Goal: Task Accomplishment & Management: Use online tool/utility

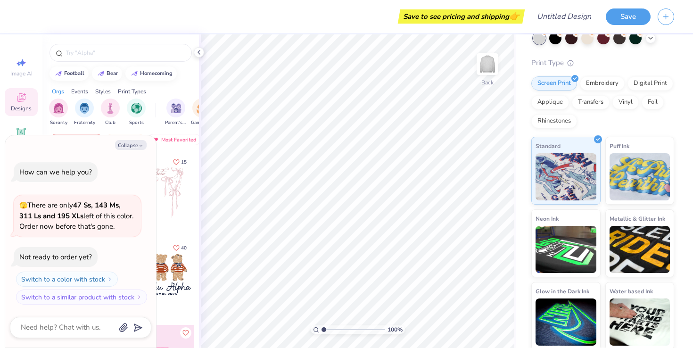
scroll to position [59, 0]
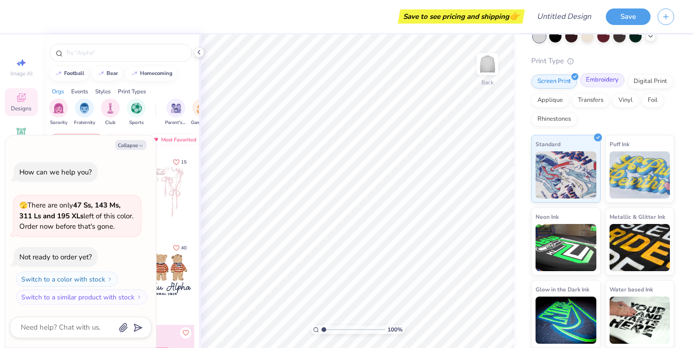
click at [605, 87] on div "Embroidery" at bounding box center [602, 80] width 45 height 14
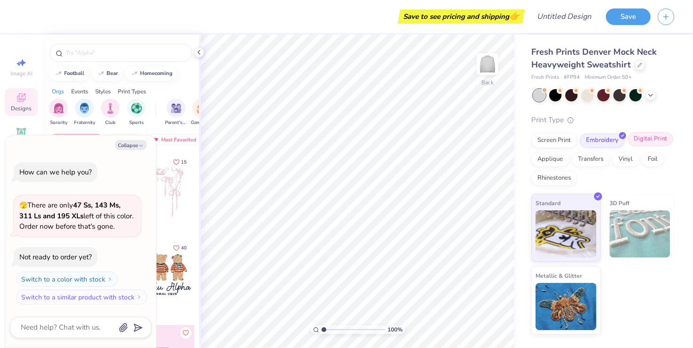
click at [649, 141] on div "Digital Print" at bounding box center [651, 139] width 46 height 14
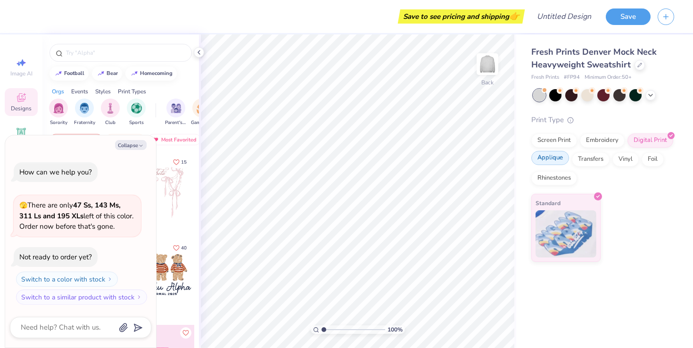
click at [548, 157] on div "Applique" at bounding box center [551, 158] width 38 height 14
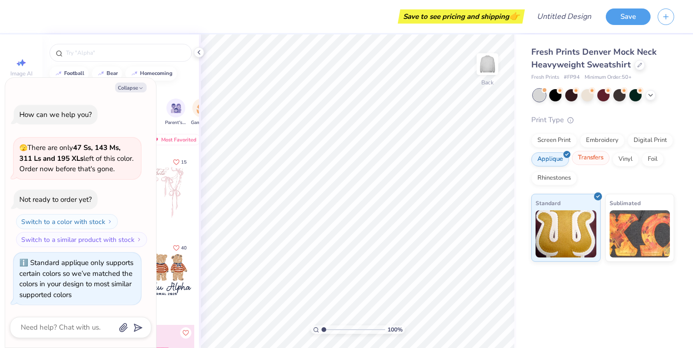
click at [585, 160] on div "Transfers" at bounding box center [591, 158] width 38 height 14
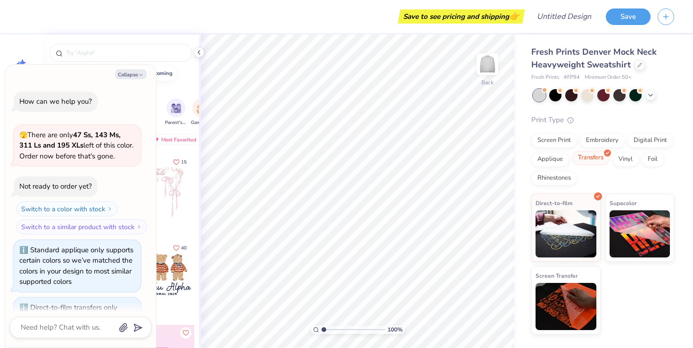
scroll to position [44, 0]
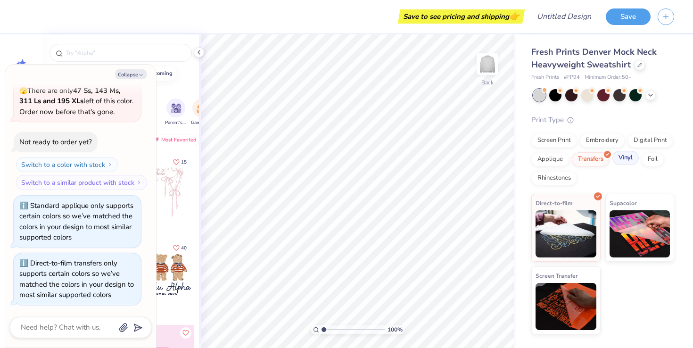
click at [626, 159] on div "Vinyl" at bounding box center [626, 158] width 26 height 14
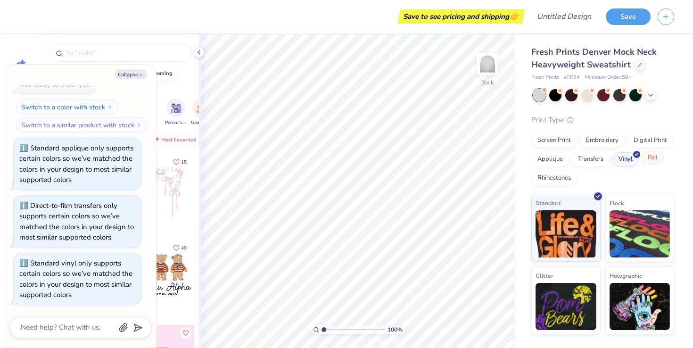
click at [660, 155] on icon at bounding box center [661, 153] width 4 height 4
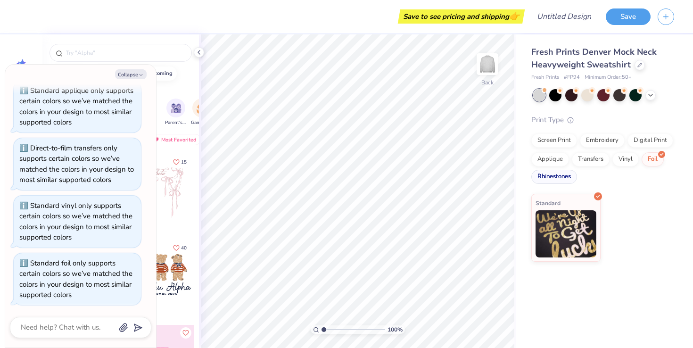
click at [571, 175] on div "Rhinestones" at bounding box center [555, 177] width 46 height 14
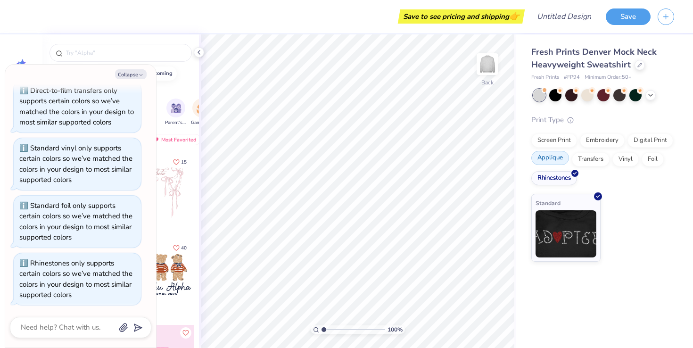
click at [560, 164] on div "Applique" at bounding box center [551, 158] width 38 height 14
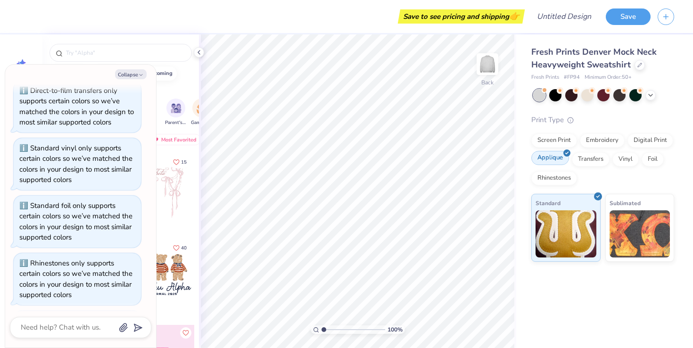
scroll to position [275, 0]
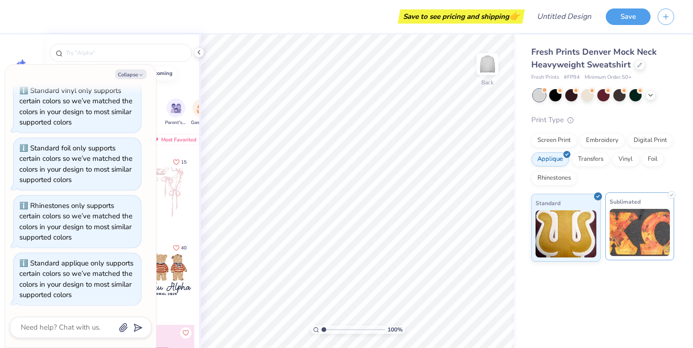
click at [651, 218] on img at bounding box center [640, 232] width 61 height 47
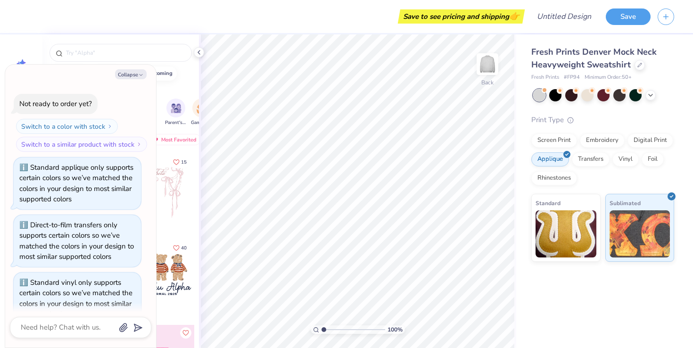
scroll to position [0, 0]
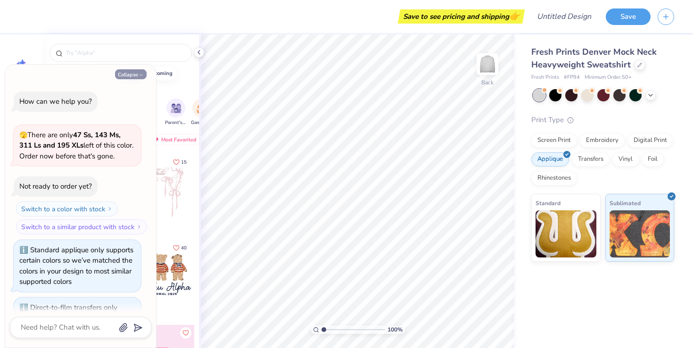
click at [132, 77] on button "Collapse" at bounding box center [131, 74] width 32 height 10
type textarea "x"
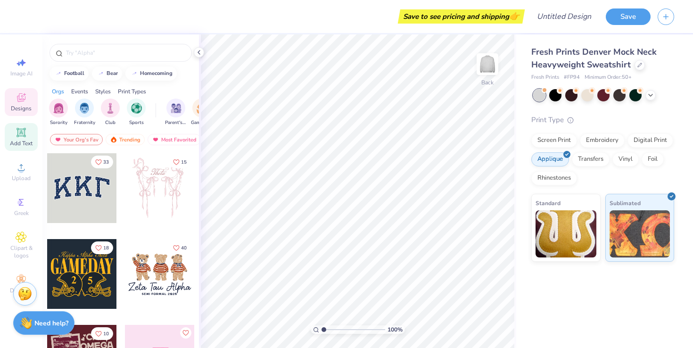
click at [25, 130] on icon at bounding box center [21, 132] width 9 height 9
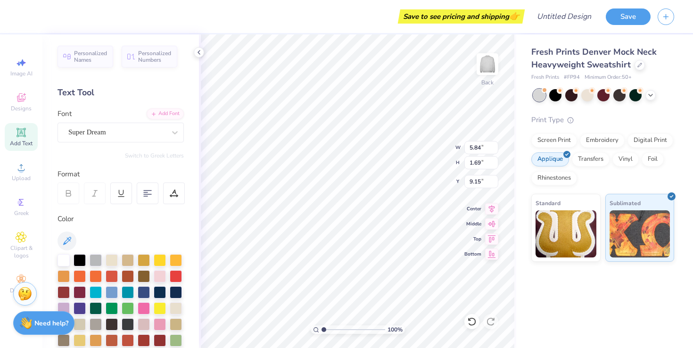
type textarea "LAW"
type input "2.15"
type input "8.40"
type input "3.05"
type input "0.79"
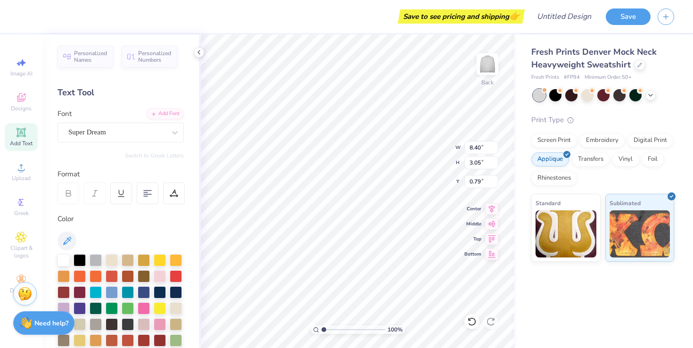
type input "11.64"
type input "4.23"
type input "0.88"
click at [109, 133] on div "Super Dream" at bounding box center [116, 132] width 99 height 15
click at [20, 92] on icon at bounding box center [21, 97] width 11 height 11
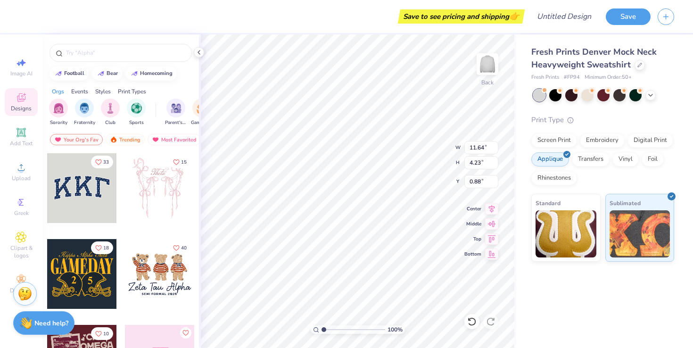
click at [93, 192] on div at bounding box center [82, 188] width 70 height 70
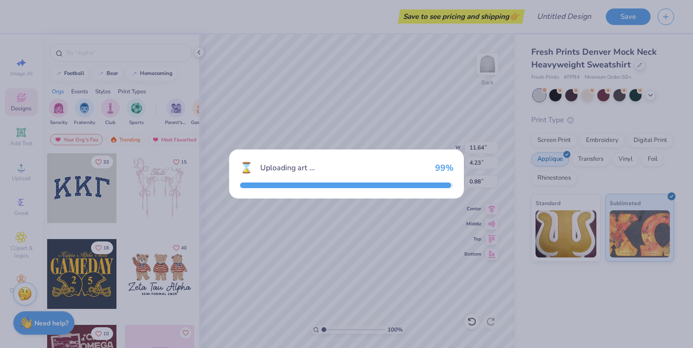
type input "10.91"
type input "4.79"
type input "3.00"
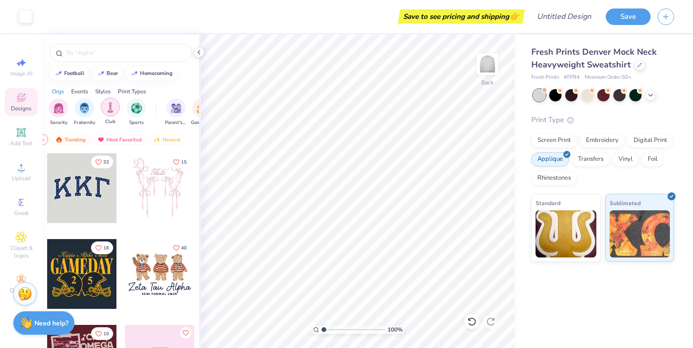
click at [116, 108] on div "filter for Club" at bounding box center [110, 107] width 19 height 19
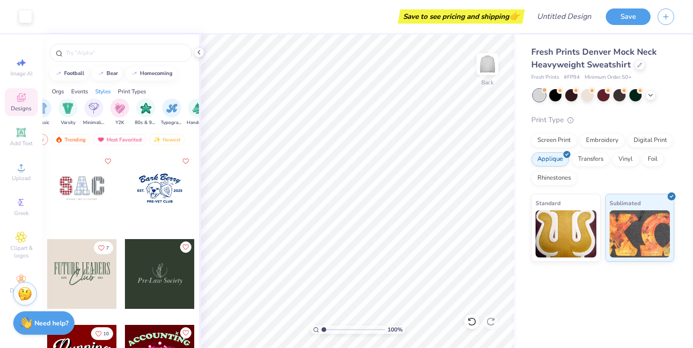
scroll to position [0, 515]
click at [127, 48] on input "text" at bounding box center [125, 52] width 121 height 9
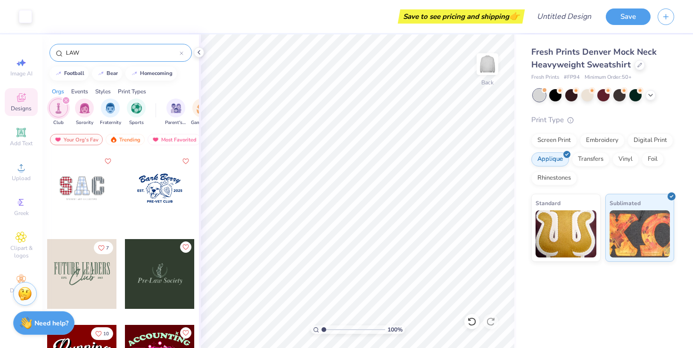
type input "LAW"
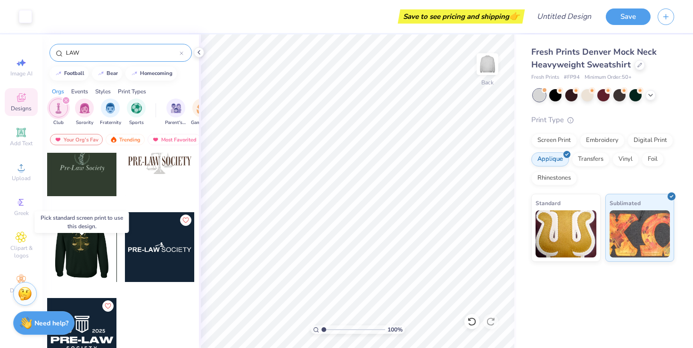
scroll to position [0, 0]
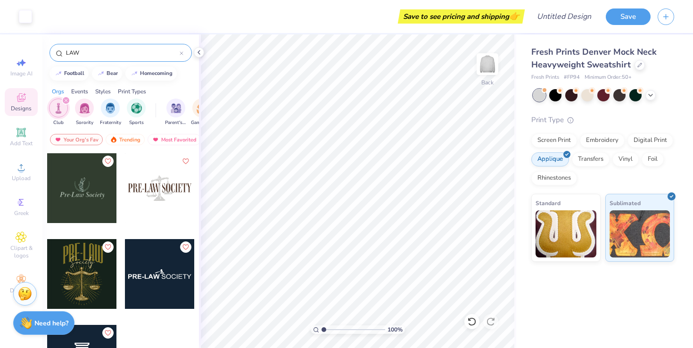
click at [180, 52] on icon at bounding box center [181, 53] width 3 height 3
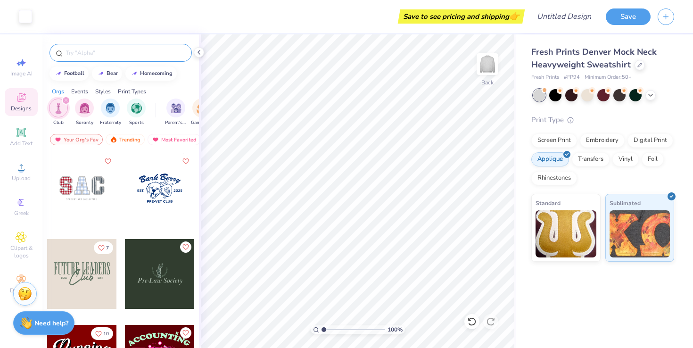
click at [67, 100] on icon "filter for Club" at bounding box center [66, 101] width 4 height 4
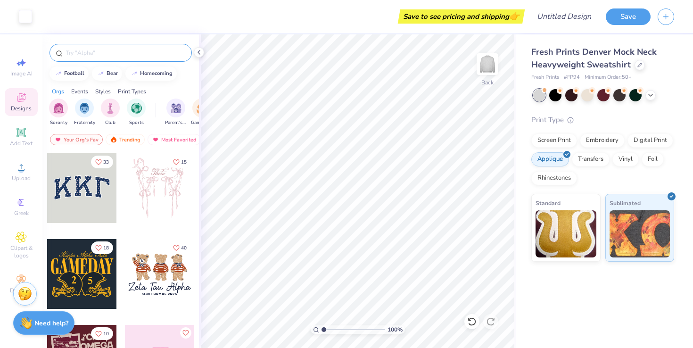
click at [109, 93] on div "Styles" at bounding box center [103, 91] width 16 height 8
click at [129, 91] on div "Print Types" at bounding box center [132, 91] width 28 height 8
click at [60, 109] on img "filter for Embroidery" at bounding box center [58, 107] width 11 height 11
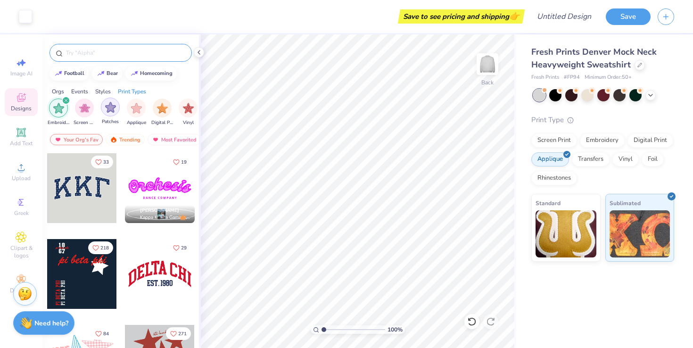
click at [112, 109] on img "filter for Patches" at bounding box center [110, 107] width 11 height 11
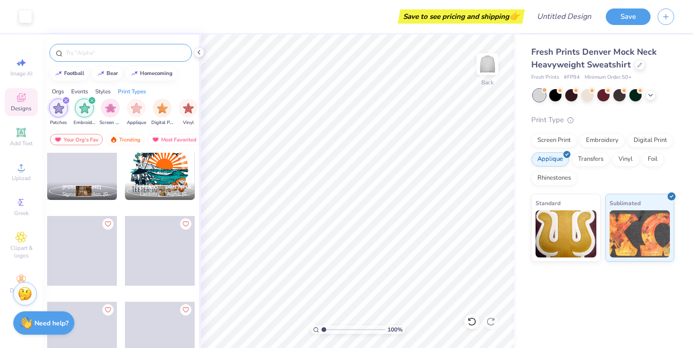
scroll to position [3286, 0]
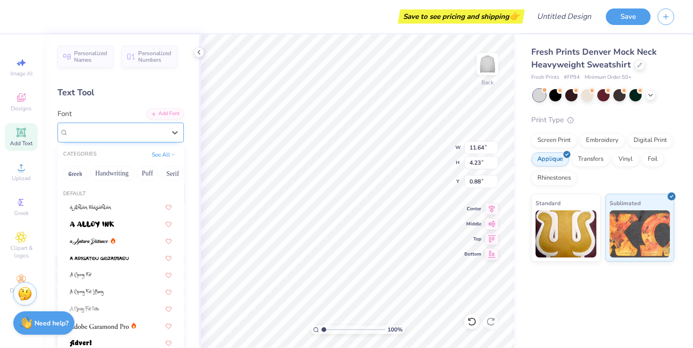
click at [122, 129] on div "Super Dream" at bounding box center [116, 132] width 99 height 15
click at [165, 152] on button "See All" at bounding box center [163, 153] width 29 height 9
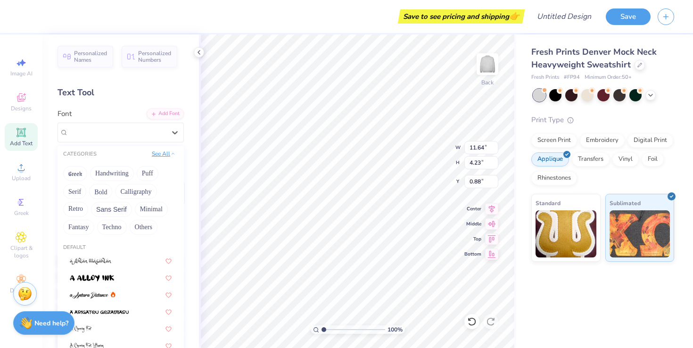
click at [165, 152] on button "See All" at bounding box center [163, 153] width 29 height 9
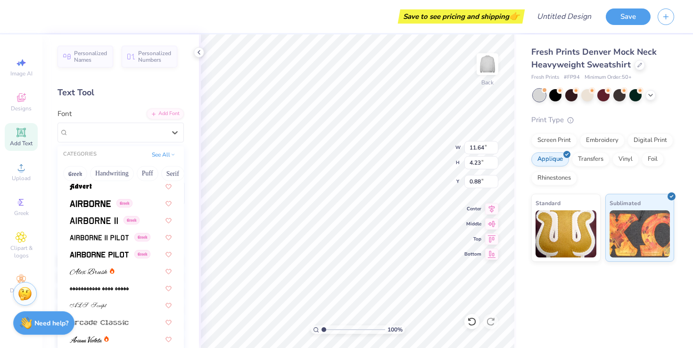
scroll to position [191, 0]
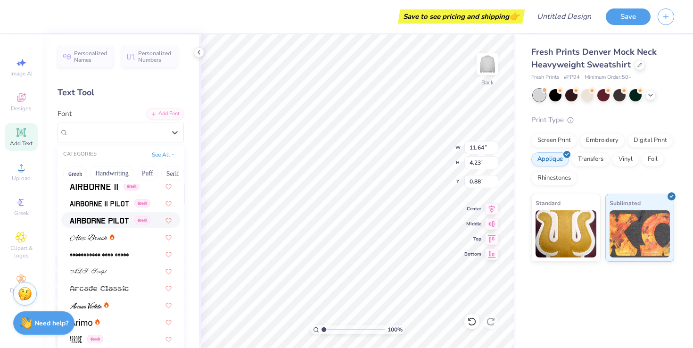
click at [120, 223] on img at bounding box center [99, 220] width 59 height 7
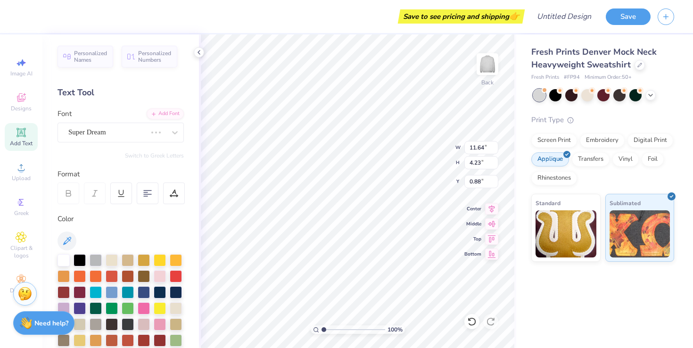
type input "11.66"
type input "4.41"
type input "0.79"
click at [137, 132] on div "Airborne Pilot Greek" at bounding box center [116, 132] width 99 height 15
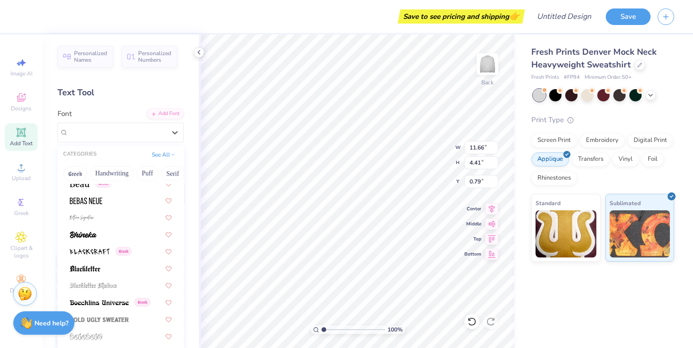
scroll to position [449, 0]
click at [121, 202] on div at bounding box center [121, 200] width 102 height 10
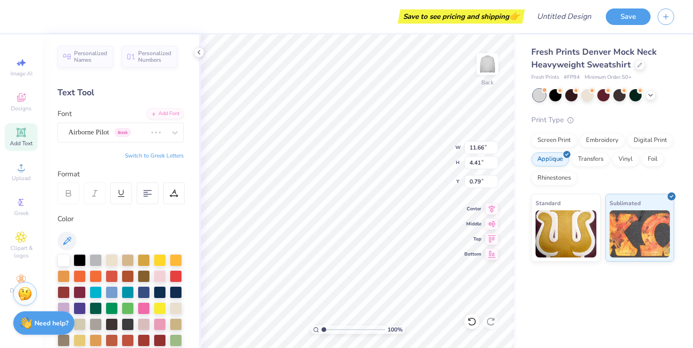
type input "7.70"
type input "4.21"
type input "0.89"
click at [549, 226] on img at bounding box center [566, 232] width 61 height 47
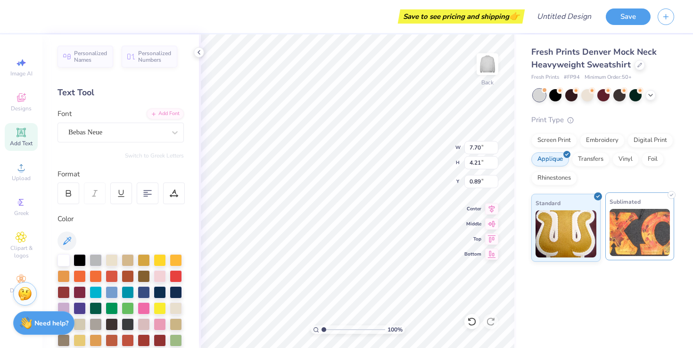
click at [618, 231] on img at bounding box center [640, 232] width 61 height 47
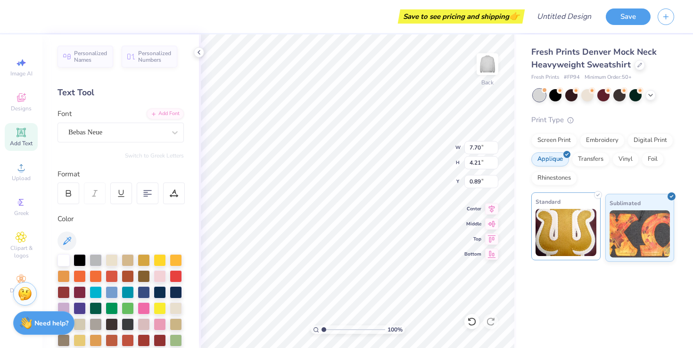
click at [565, 234] on img at bounding box center [566, 232] width 61 height 47
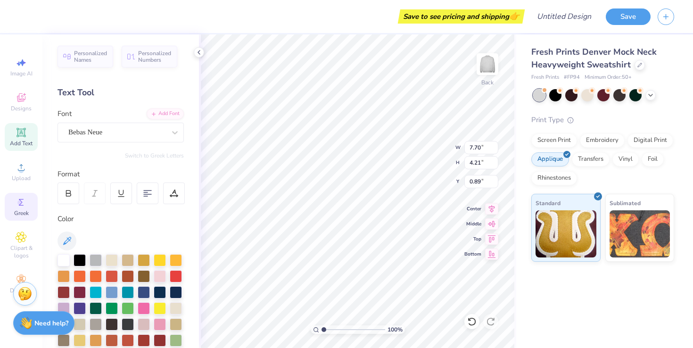
click at [22, 206] on icon at bounding box center [21, 202] width 11 height 11
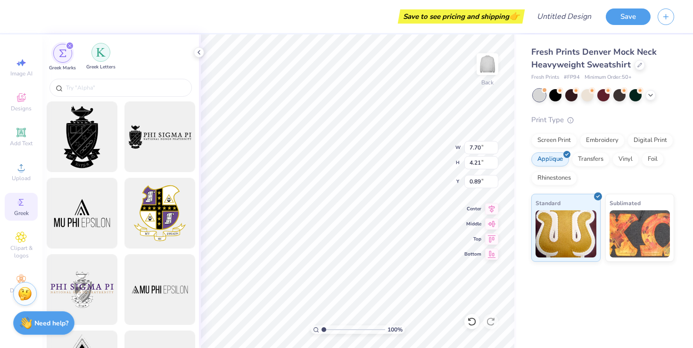
click at [99, 58] on div "filter for Greek Letters" at bounding box center [101, 52] width 19 height 19
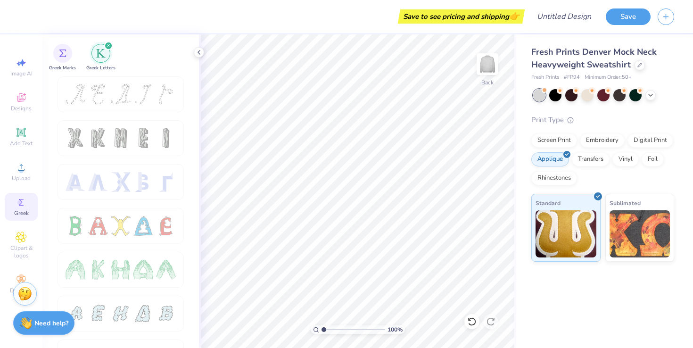
click at [186, 205] on div at bounding box center [129, 212] width 142 height 273
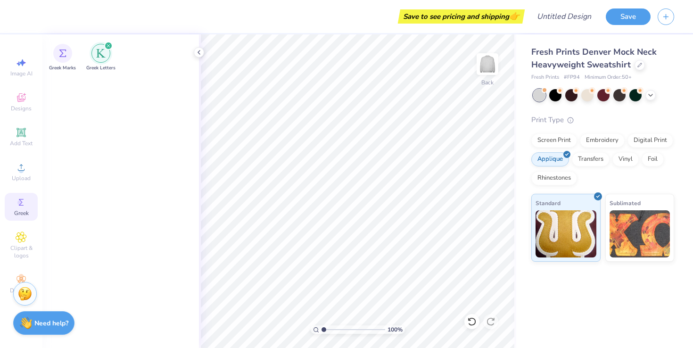
scroll to position [82, 0]
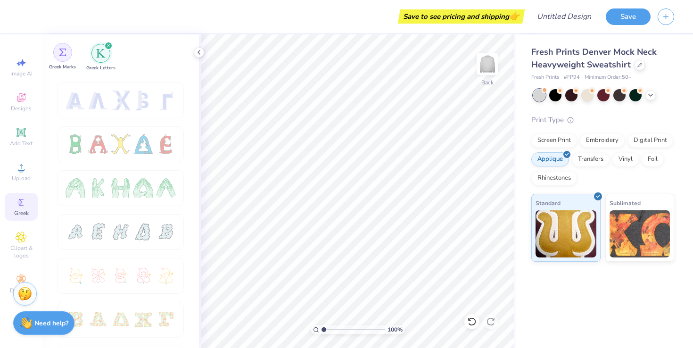
click at [67, 58] on div "filter for Greek Marks" at bounding box center [62, 52] width 19 height 19
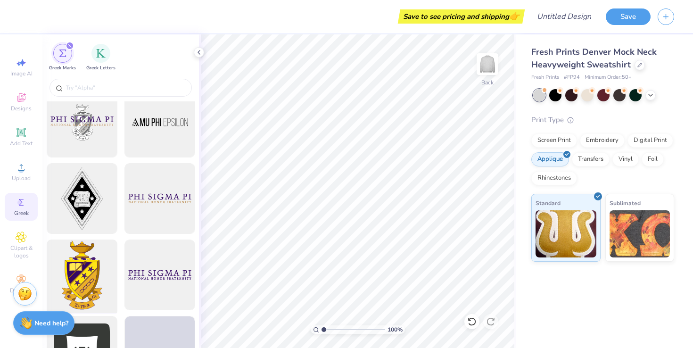
scroll to position [0, 0]
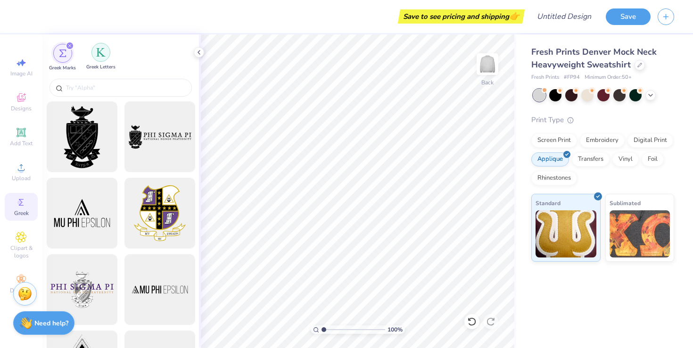
click at [99, 54] on img "filter for Greek Letters" at bounding box center [100, 52] width 9 height 9
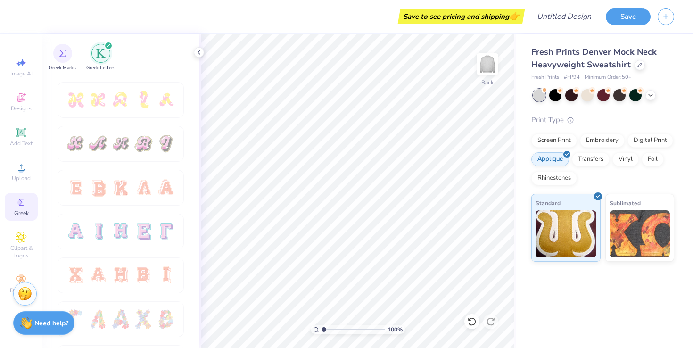
scroll to position [520, 0]
click at [144, 181] on div at bounding box center [143, 188] width 20 height 20
click at [104, 195] on div at bounding box center [98, 188] width 20 height 20
click at [22, 172] on circle at bounding box center [20, 170] width 5 height 5
click at [28, 244] on span "Clipart & logos" at bounding box center [21, 251] width 33 height 15
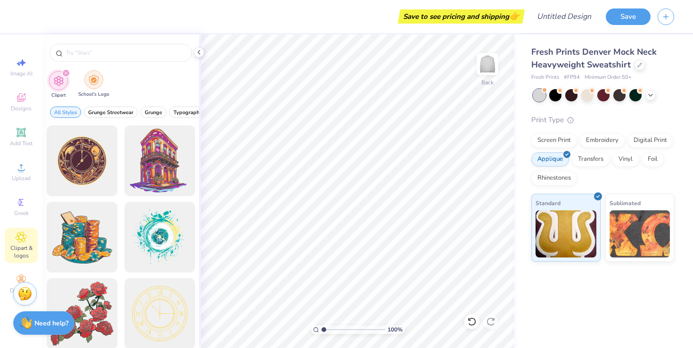
click at [98, 81] on img "filter for School's Logo" at bounding box center [94, 80] width 10 height 11
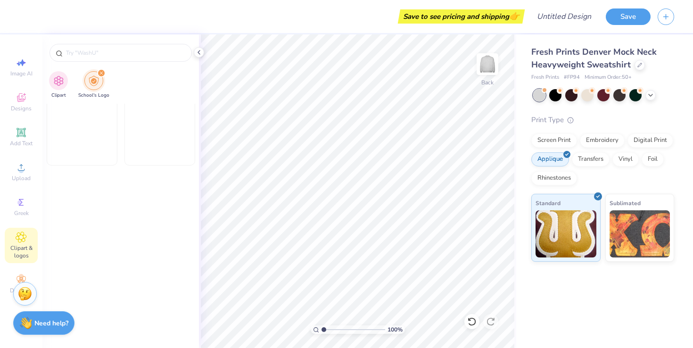
scroll to position [908, 0]
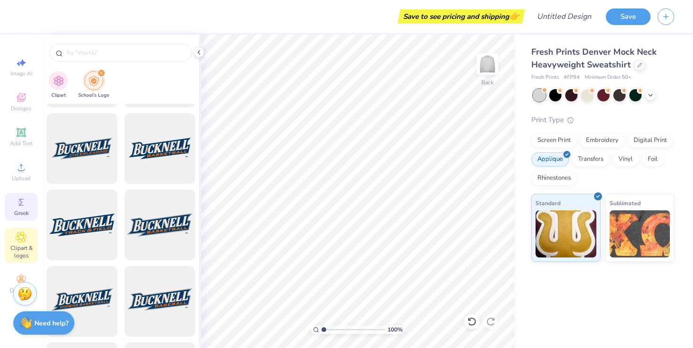
click at [23, 205] on icon at bounding box center [21, 202] width 5 height 7
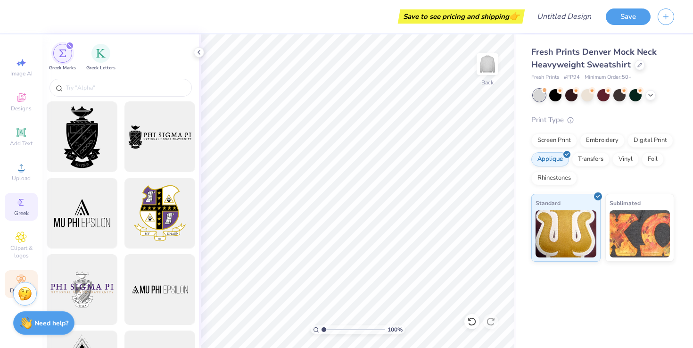
click at [10, 276] on div "Decorate" at bounding box center [21, 284] width 33 height 28
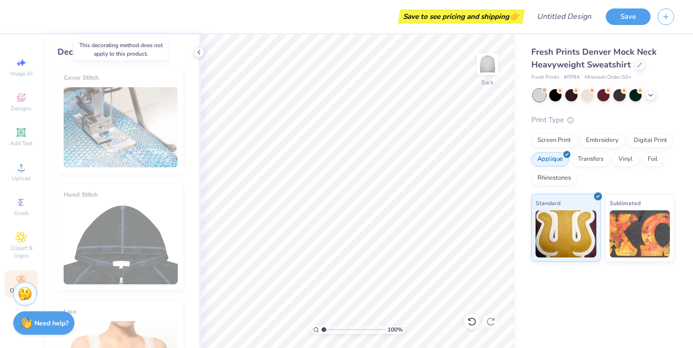
click at [133, 118] on div "Cover Stitch" at bounding box center [121, 120] width 126 height 108
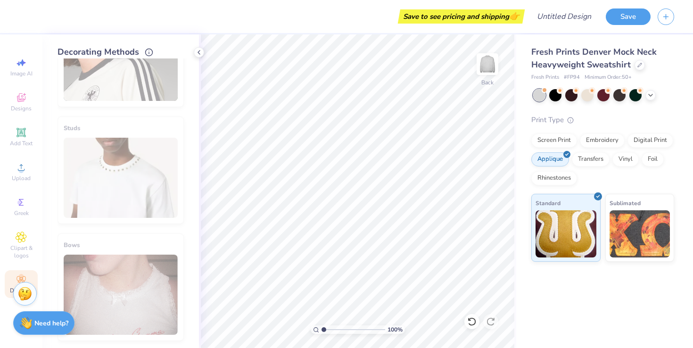
scroll to position [418, 0]
click at [25, 206] on icon at bounding box center [21, 202] width 11 height 11
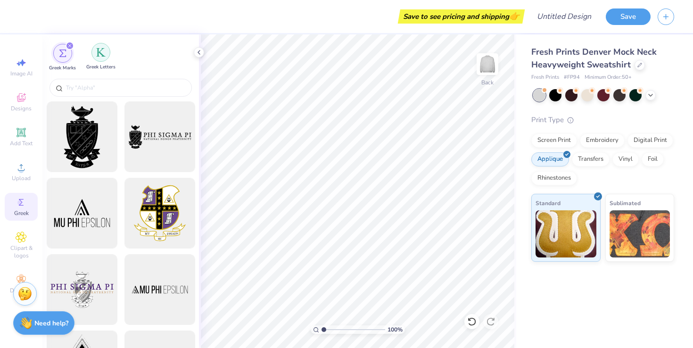
click at [100, 48] on img "filter for Greek Letters" at bounding box center [100, 52] width 9 height 9
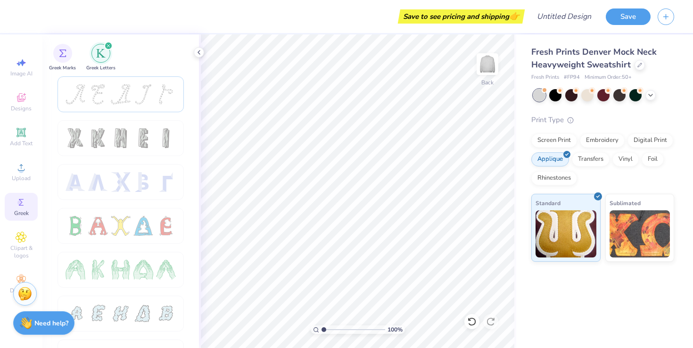
click at [100, 100] on div at bounding box center [98, 94] width 20 height 20
click at [17, 170] on icon at bounding box center [21, 167] width 11 height 11
click at [25, 123] on div "Image AI Designs Add Text Upload Greek Clipart & logos Decorate" at bounding box center [21, 175] width 33 height 245
click at [25, 139] on div "Add Text" at bounding box center [21, 137] width 33 height 28
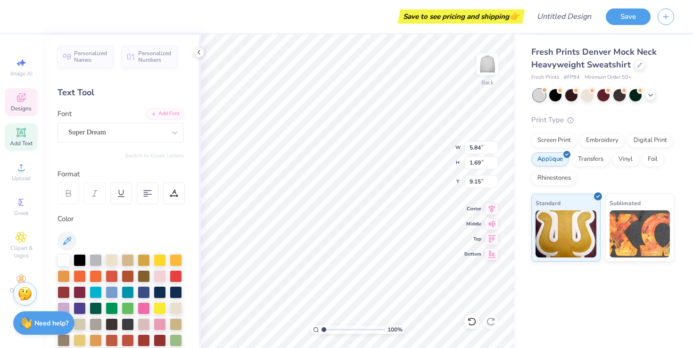
click at [25, 108] on span "Designs" at bounding box center [21, 109] width 21 height 8
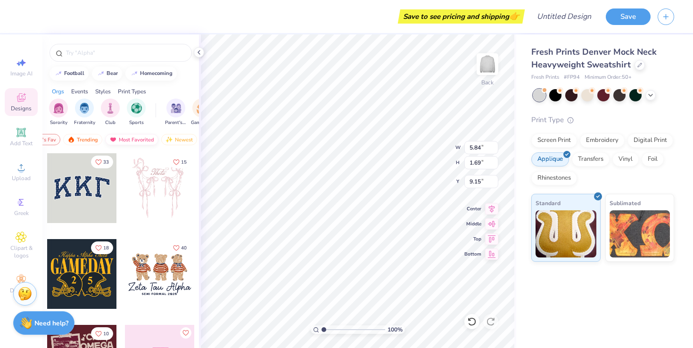
scroll to position [0, 55]
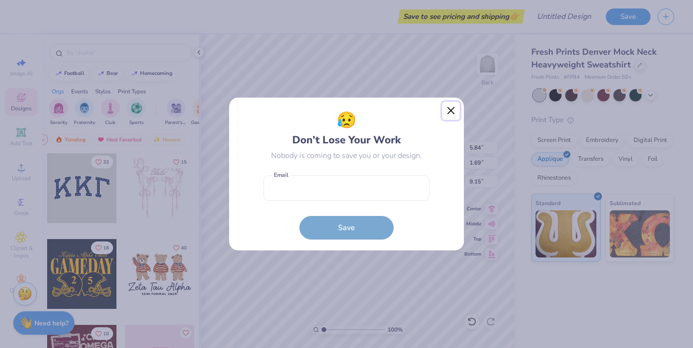
click at [451, 112] on button "Close" at bounding box center [451, 111] width 18 height 18
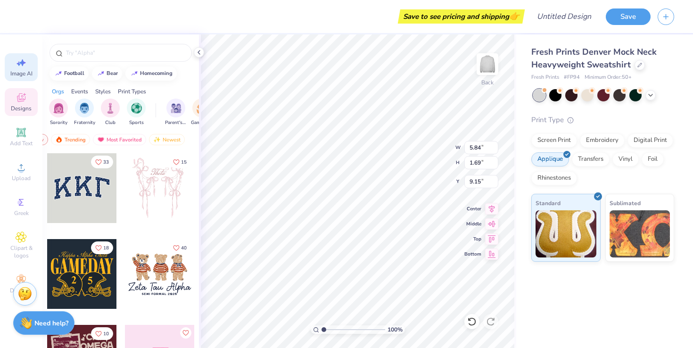
click at [17, 69] on div "Image AI" at bounding box center [21, 67] width 33 height 28
select select "4"
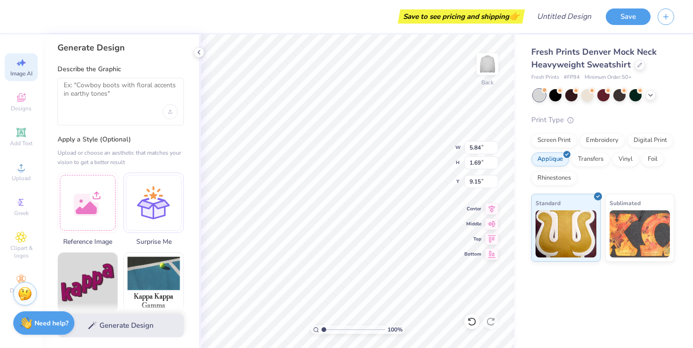
scroll to position [0, 0]
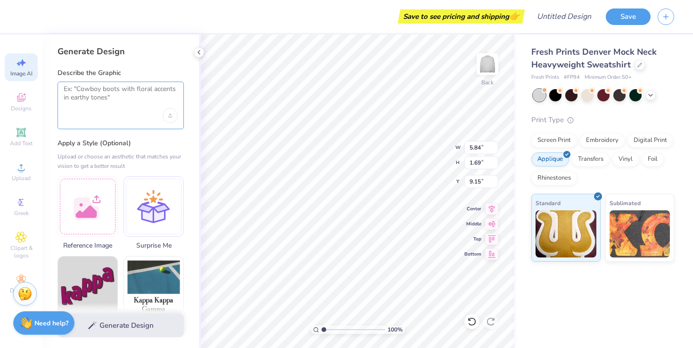
click at [139, 100] on textarea at bounding box center [121, 97] width 114 height 24
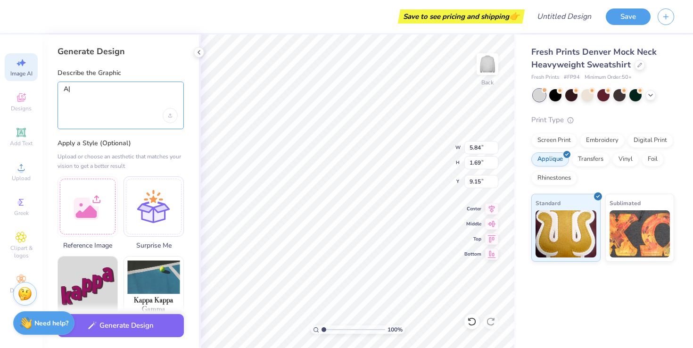
type textarea "A"
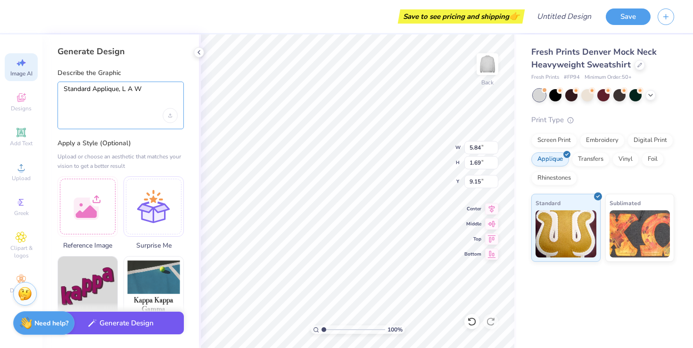
type textarea "Standard Applique, L A W"
click at [161, 328] on button "Generate Design" at bounding box center [121, 323] width 126 height 23
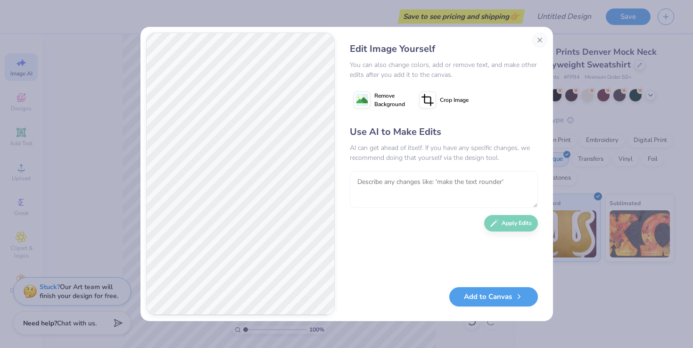
click at [440, 193] on textarea at bounding box center [444, 189] width 188 height 37
type textarea "make the text in a row and arch up"
click at [517, 223] on button "Apply Edits" at bounding box center [511, 221] width 54 height 17
click at [493, 192] on textarea at bounding box center [444, 189] width 188 height 37
type textarea "make the letters navy with a white outline"
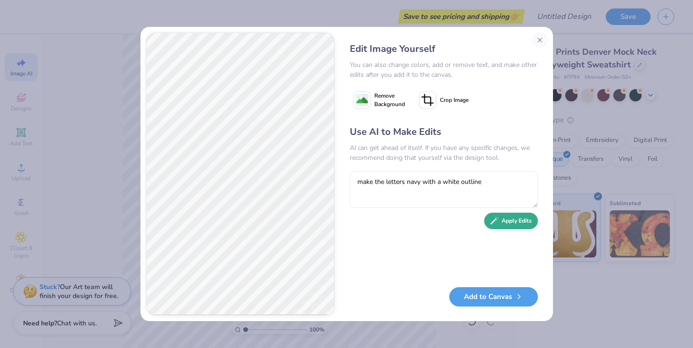
click at [524, 218] on button "Apply Edits" at bounding box center [511, 221] width 54 height 17
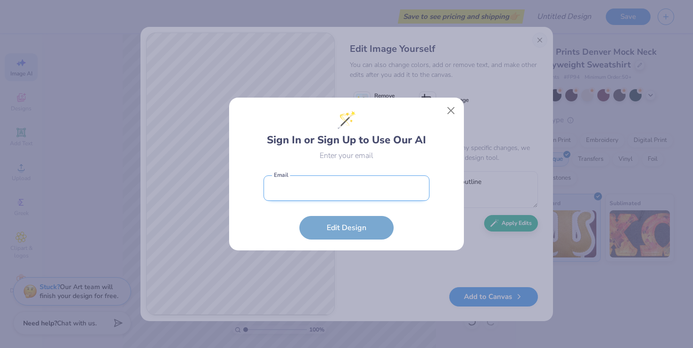
click at [377, 177] on input "email" at bounding box center [347, 188] width 166 height 26
type input "[EMAIL_ADDRESS][DOMAIN_NAME]"
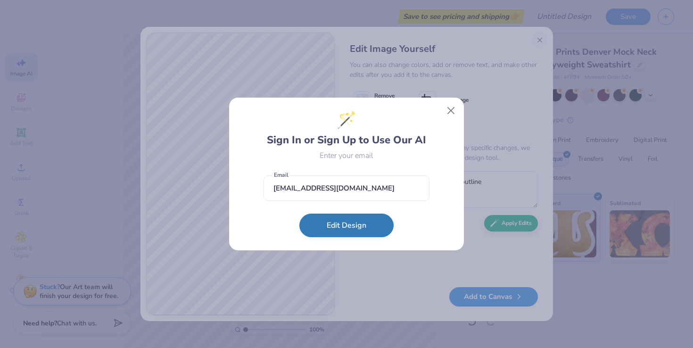
click at [367, 227] on button "Edit Design" at bounding box center [347, 226] width 94 height 24
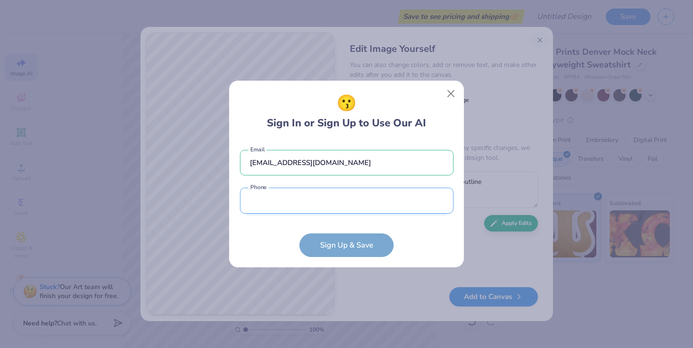
click at [358, 205] on input "tel" at bounding box center [347, 201] width 214 height 26
type input "[PHONE_NUMBER]"
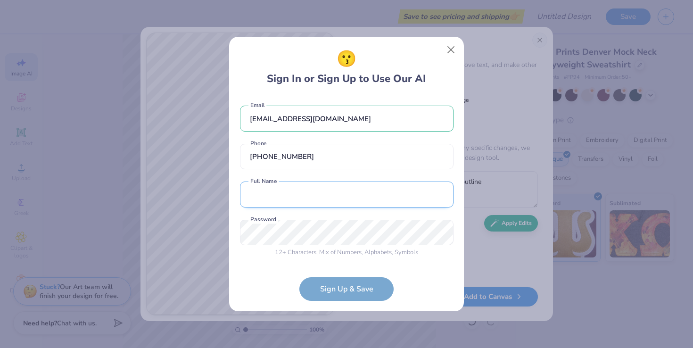
click at [325, 196] on input "text" at bounding box center [347, 195] width 214 height 26
type input "[PERSON_NAME]"
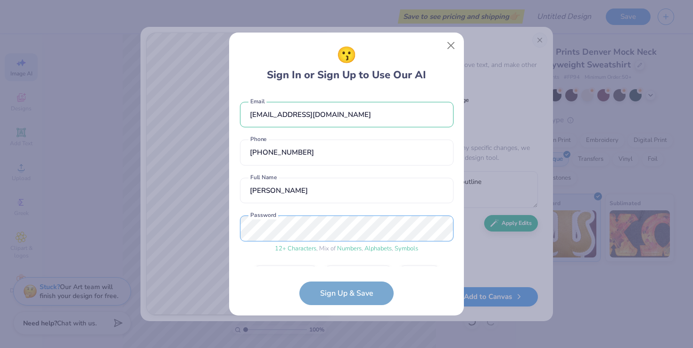
scroll to position [27, 0]
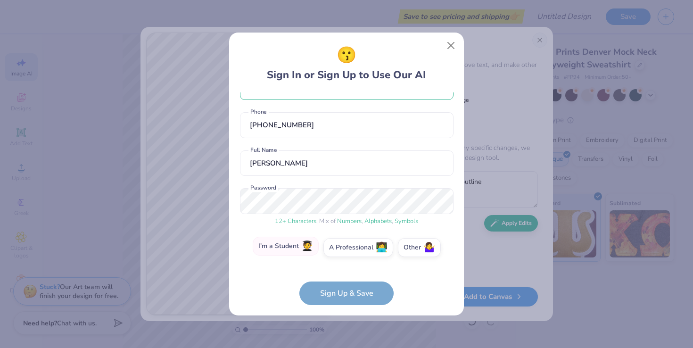
click at [303, 242] on label "I'm a Student 🧑‍🎓" at bounding box center [286, 246] width 66 height 19
click at [344, 275] on input "I'm a Student 🧑‍🎓" at bounding box center [347, 278] width 6 height 6
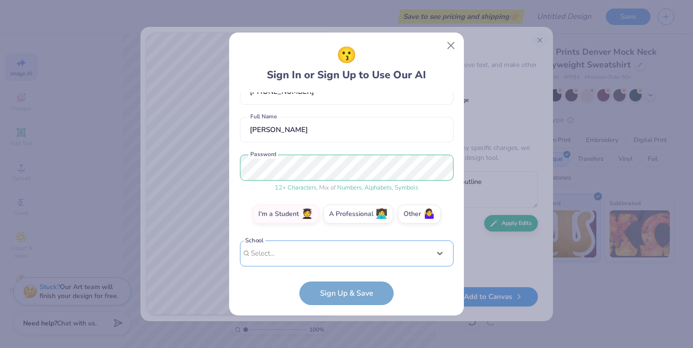
click at [302, 263] on div "option focused, 1 of 30. 30 results available. Use Up and Down to choose option…" at bounding box center [347, 327] width 214 height 172
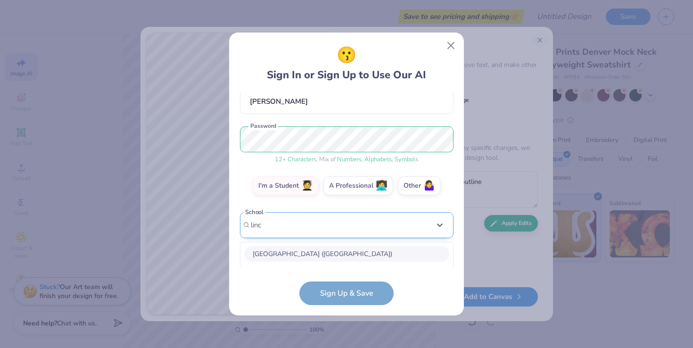
scroll to position [207, 0]
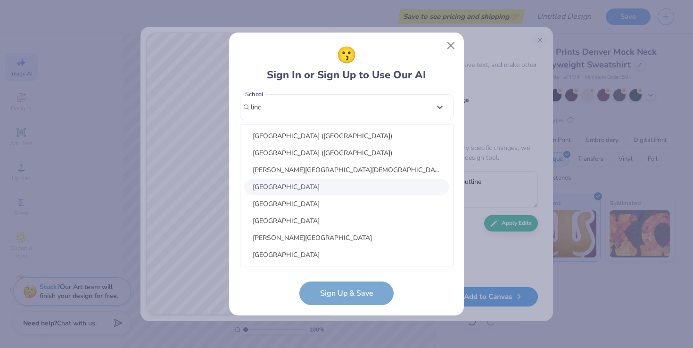
click at [306, 190] on div "[GEOGRAPHIC_DATA]" at bounding box center [346, 187] width 205 height 16
type input "linc"
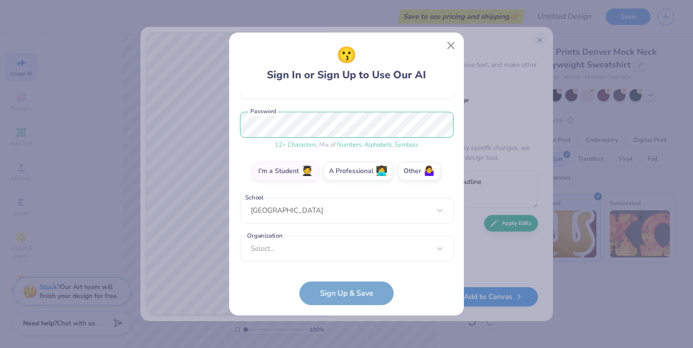
scroll to position [103, 0]
click at [275, 252] on div "Select..." at bounding box center [347, 249] width 214 height 26
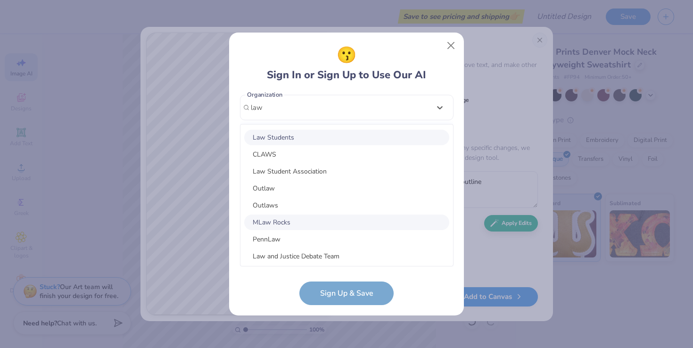
scroll to position [0, 0]
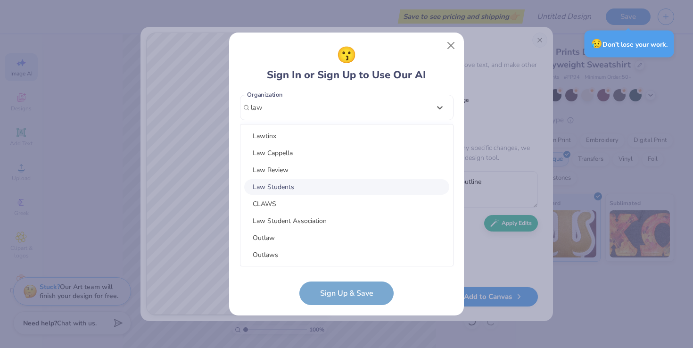
click at [305, 182] on div "Law Students" at bounding box center [346, 187] width 205 height 16
type input "law"
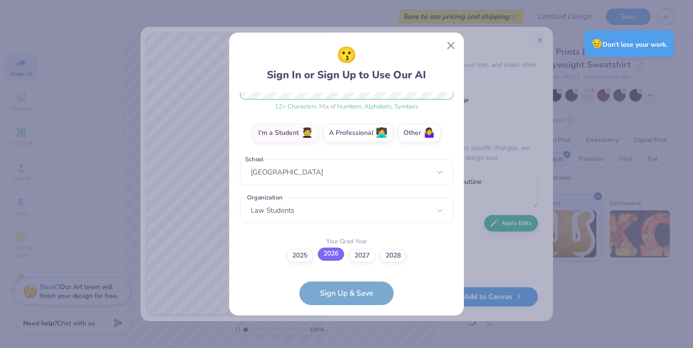
click at [333, 258] on label "2026" at bounding box center [331, 254] width 26 height 13
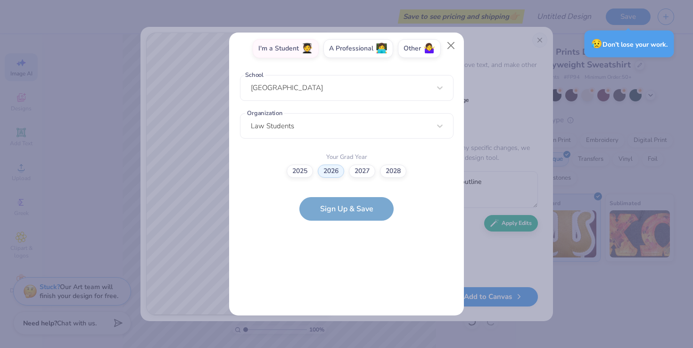
scroll to position [0, 0]
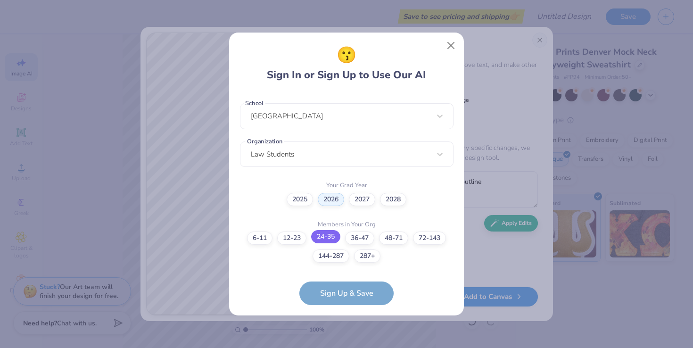
click at [330, 231] on label "24-35" at bounding box center [325, 236] width 29 height 13
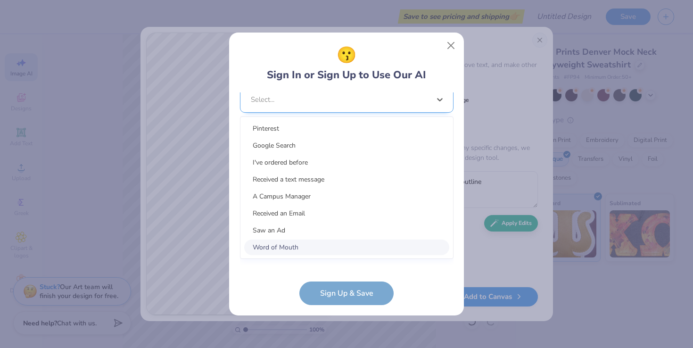
click at [317, 253] on div "option Word of Mouth focused, 8 of 15. 15 results available. Use Up and Down to…" at bounding box center [347, 173] width 214 height 172
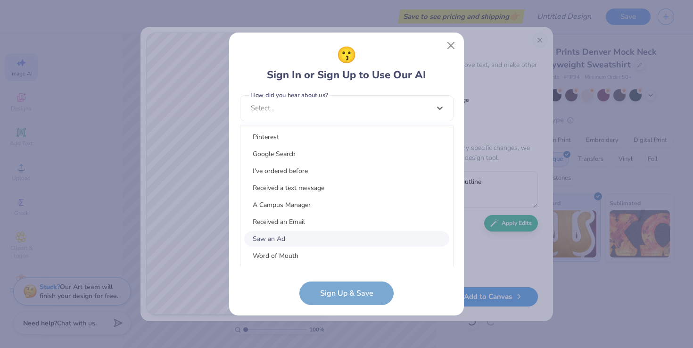
click at [308, 240] on div "Saw an Ad" at bounding box center [346, 239] width 205 height 16
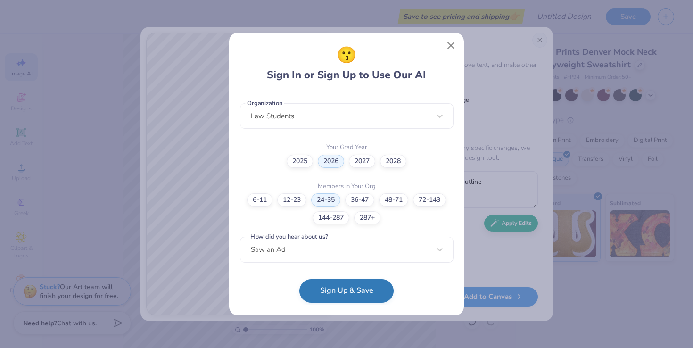
click at [320, 302] on button "Sign Up & Save" at bounding box center [347, 291] width 94 height 24
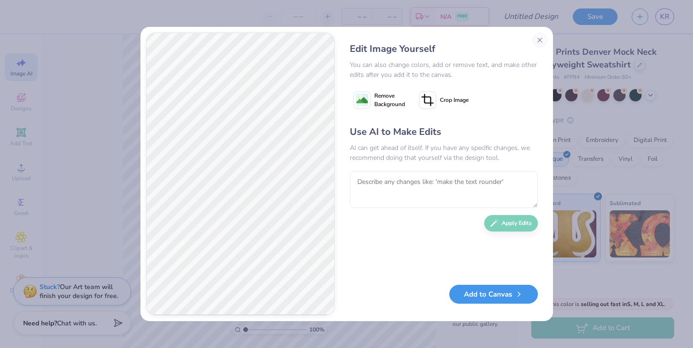
click at [484, 295] on button "Add to Canvas" at bounding box center [494, 294] width 89 height 19
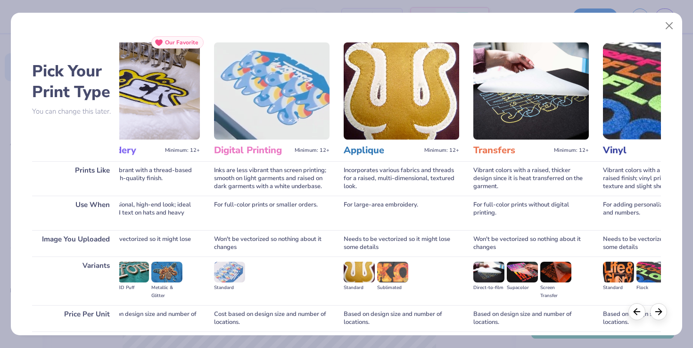
scroll to position [0, 179]
click at [411, 114] on img at bounding box center [401, 90] width 116 height 97
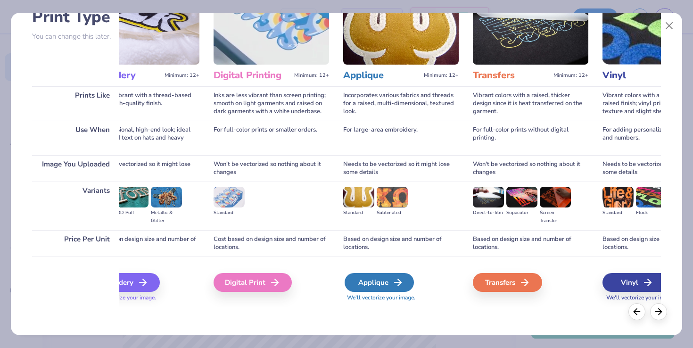
click at [388, 284] on div "Applique" at bounding box center [379, 282] width 69 height 19
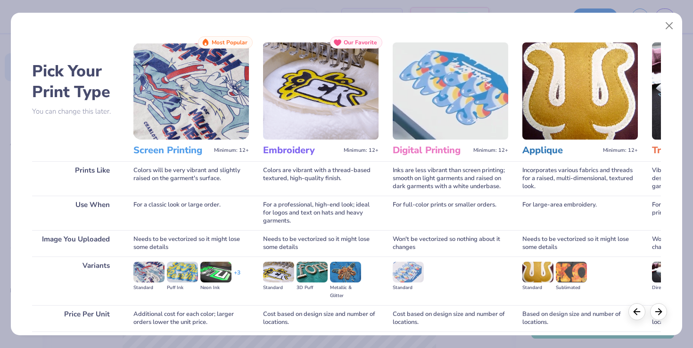
scroll to position [0, 179]
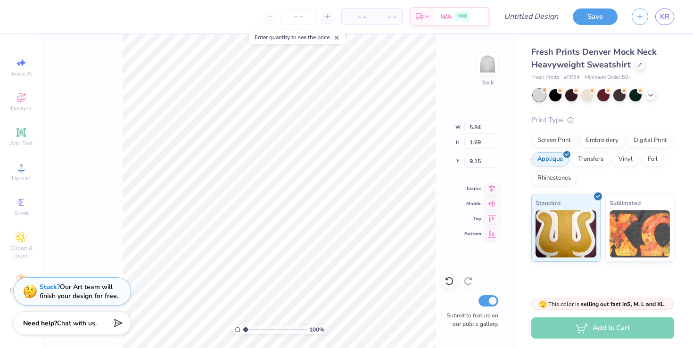
type input "12.00"
type input "8.17"
type input "0.50"
type input "9.38"
type input "6.38"
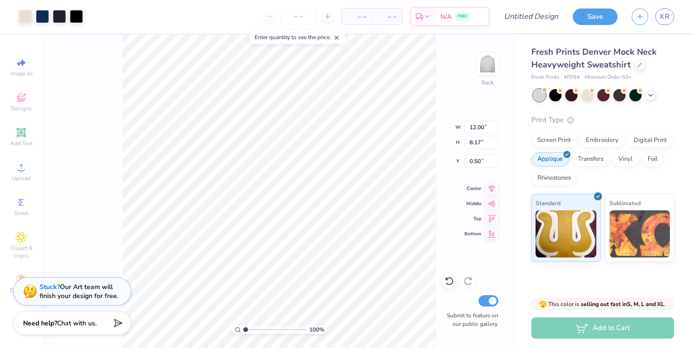
type input "2.28"
type input "9.76"
type input "6.65"
type input "1.19"
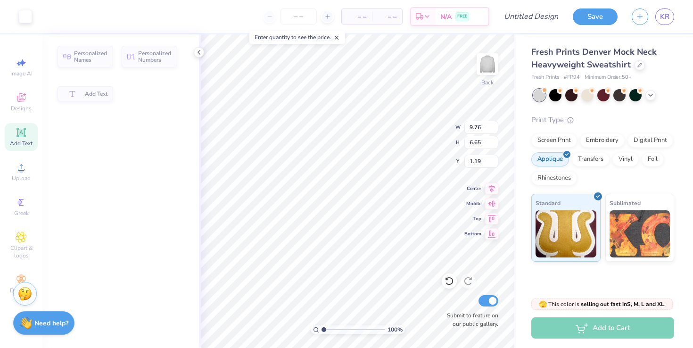
type input "5.84"
type input "1.69"
type input "9.15"
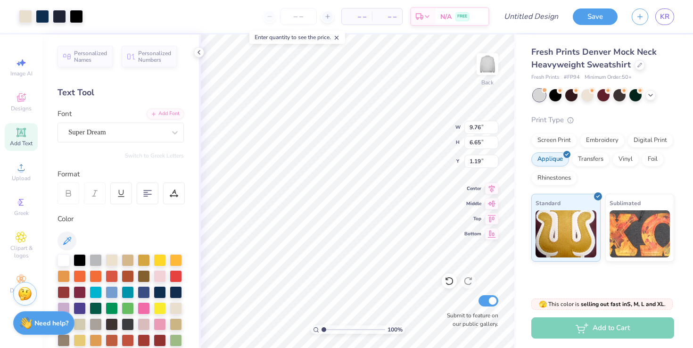
type input "0.50"
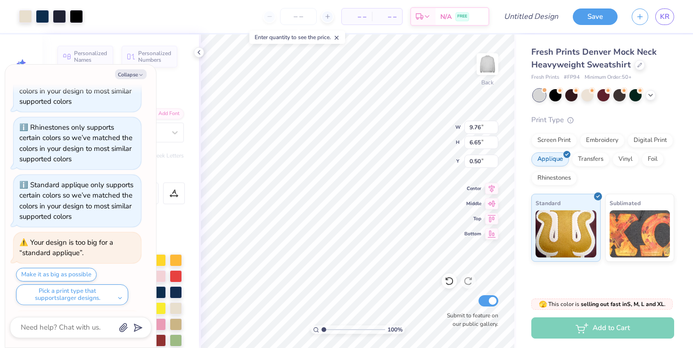
scroll to position [431, 0]
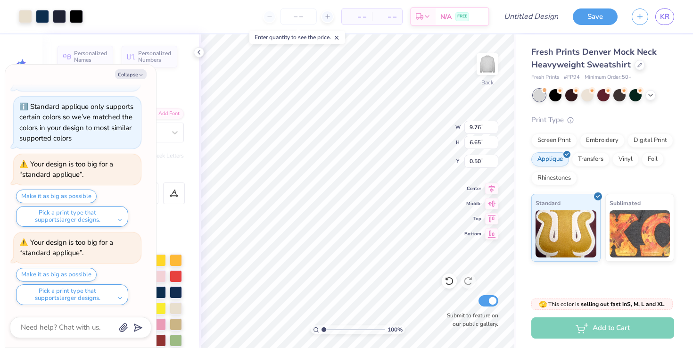
type textarea "x"
type input "1.29"
type textarea "x"
type input "1.24"
click at [573, 221] on img at bounding box center [566, 232] width 61 height 47
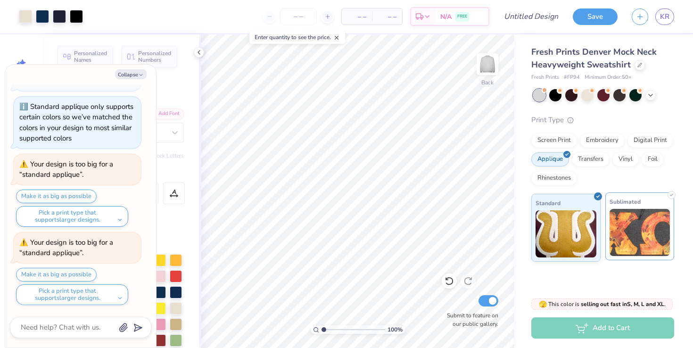
click at [623, 229] on img at bounding box center [640, 232] width 61 height 47
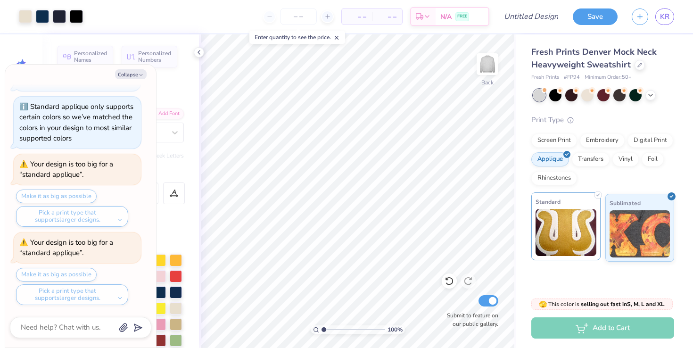
click at [575, 222] on img at bounding box center [566, 232] width 61 height 47
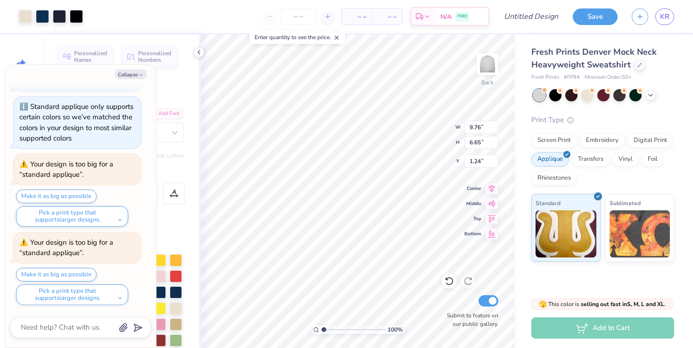
type textarea "x"
type input "10.10"
type input "6.87"
type textarea "x"
type input "10.41"
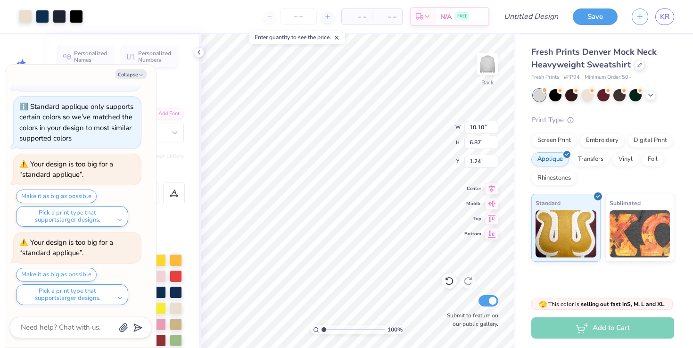
type input "7.08"
type textarea "x"
type input "10.68"
type input "7.27"
type textarea "x"
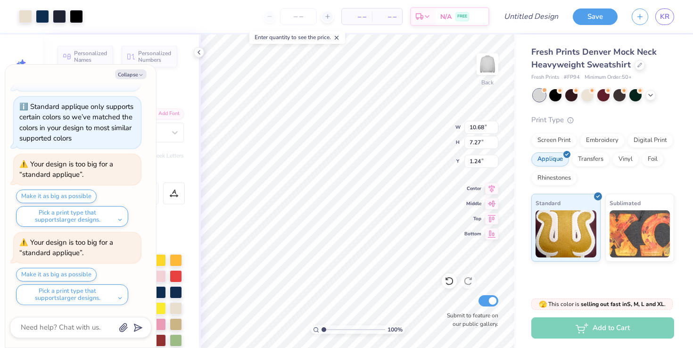
type input "11.11"
type input "7.56"
type textarea "x"
type input "1.17"
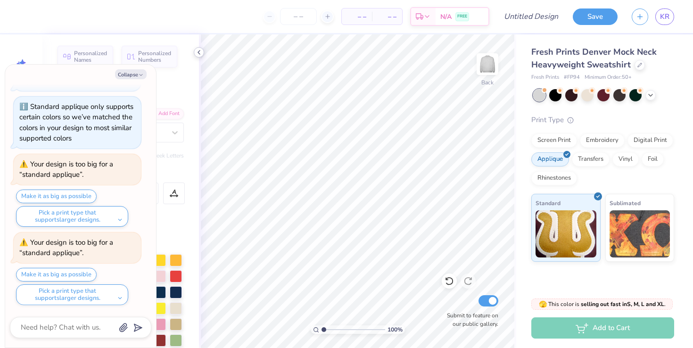
click at [200, 50] on icon at bounding box center [199, 53] width 8 height 8
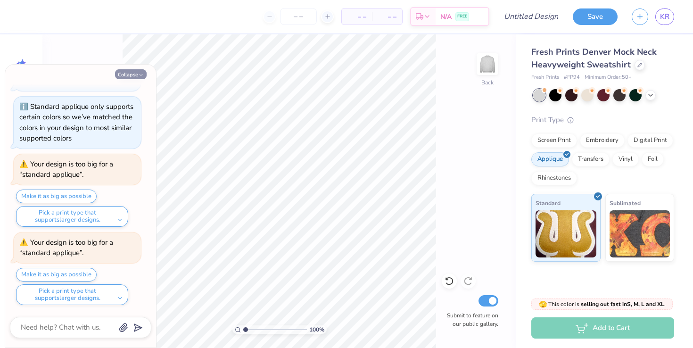
click at [130, 76] on button "Collapse" at bounding box center [131, 74] width 32 height 10
type textarea "x"
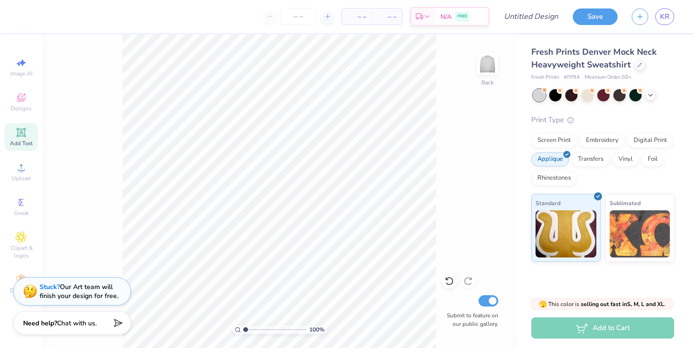
drag, startPoint x: 245, startPoint y: 329, endPoint x: 232, endPoint y: 329, distance: 13.2
click at [243, 329] on input "range" at bounding box center [275, 329] width 64 height 8
click at [494, 62] on img at bounding box center [488, 64] width 38 height 38
click at [494, 62] on img at bounding box center [487, 64] width 19 height 19
